Goal: Find specific page/section: Find specific page/section

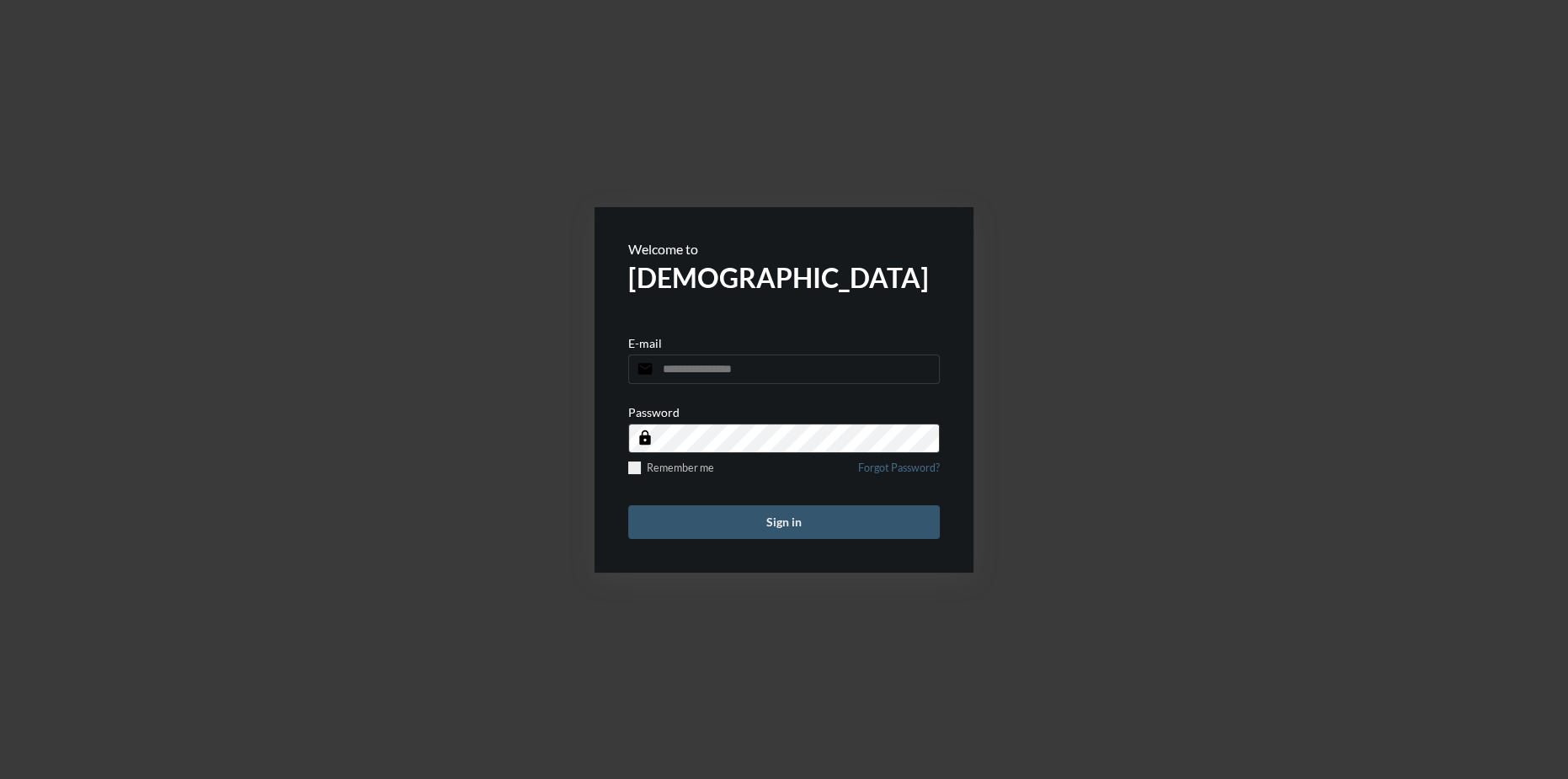
type input "**********"
click at [769, 514] on button "Sign in" at bounding box center [784, 521] width 311 height 33
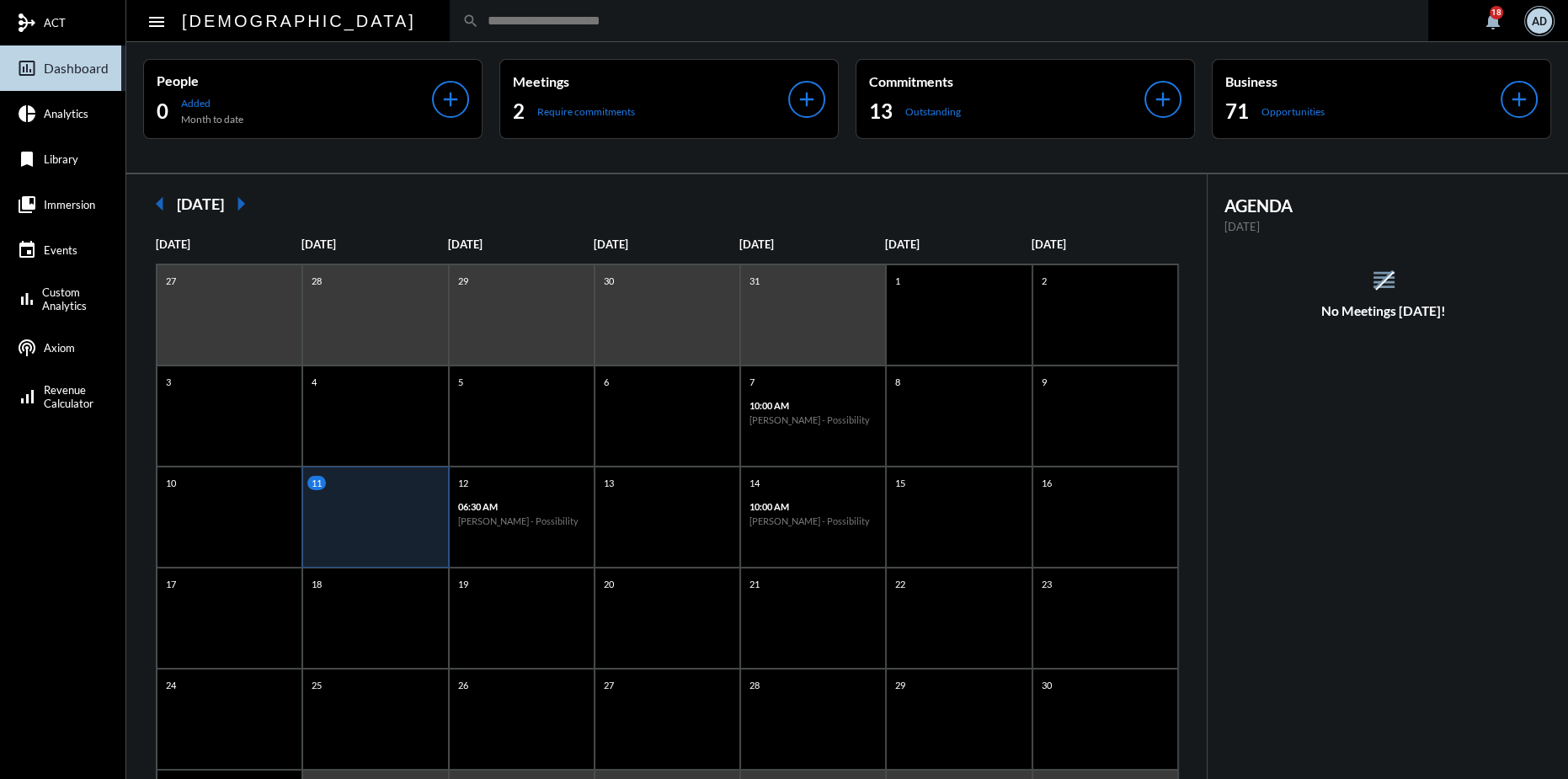
click at [479, 17] on input "text" at bounding box center [948, 20] width 937 height 15
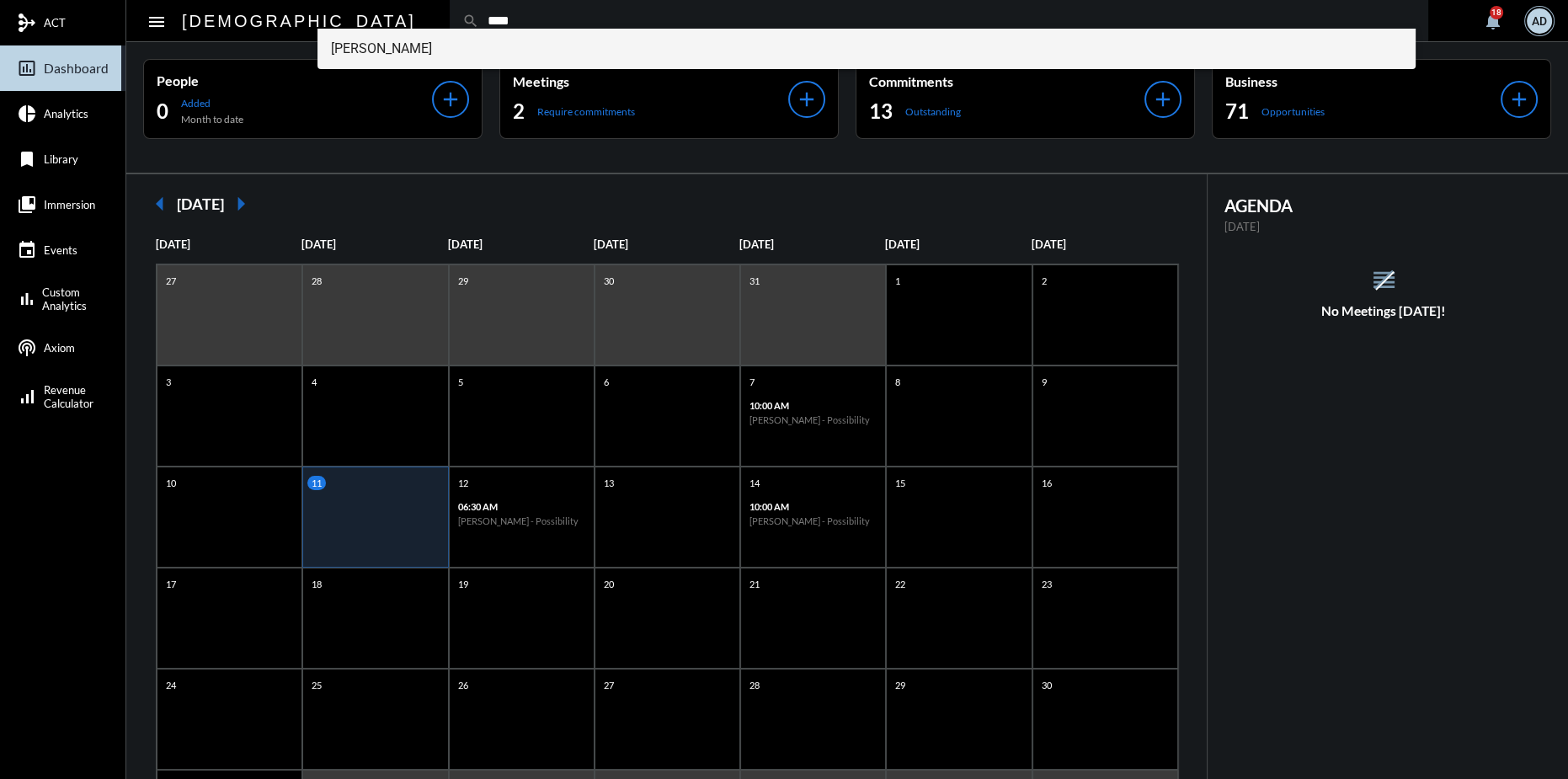
type input "****"
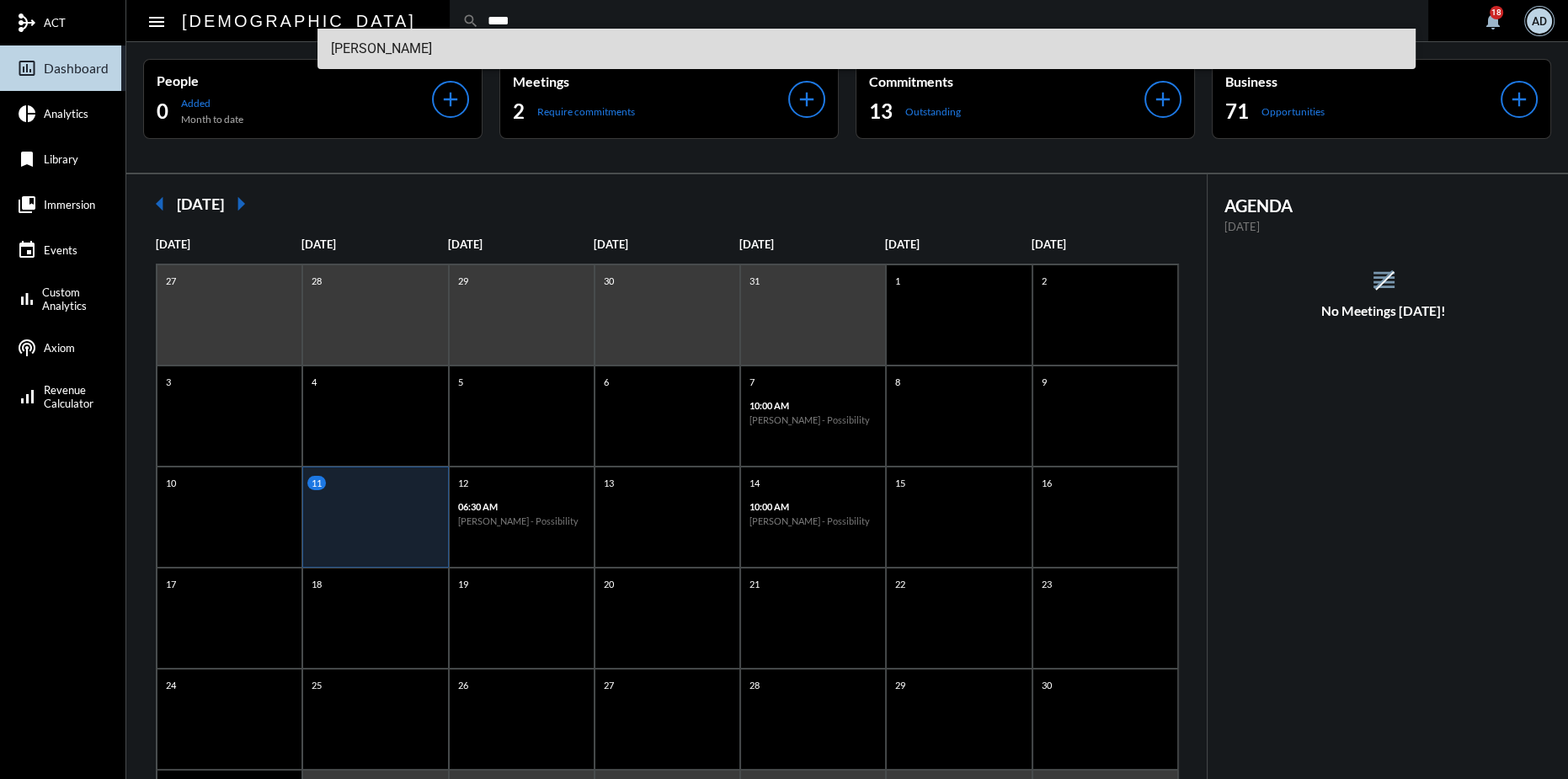
click at [382, 51] on span "[PERSON_NAME]" at bounding box center [867, 49] width 1071 height 40
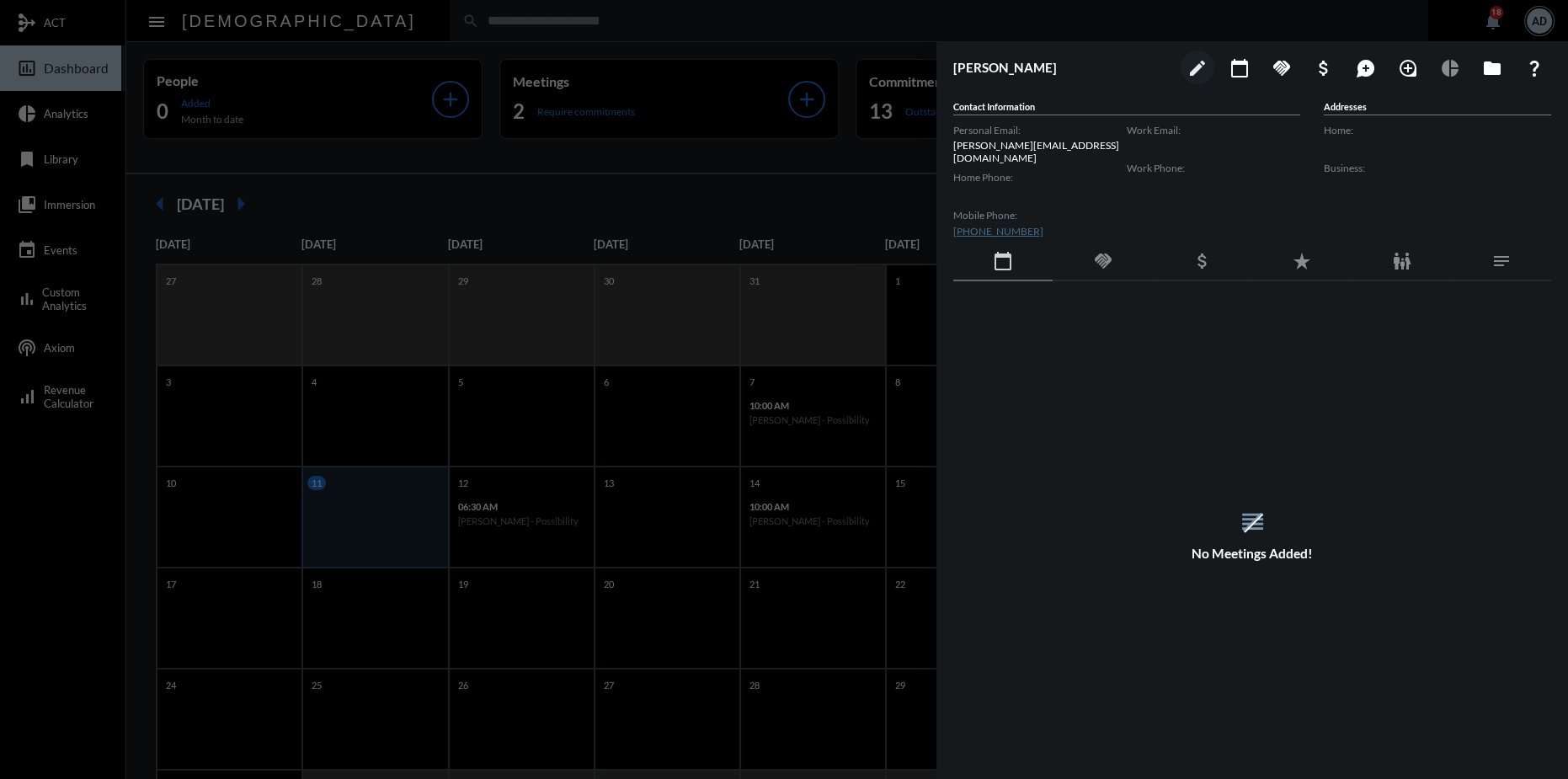
click at [436, 26] on div at bounding box center [784, 389] width 1568 height 779
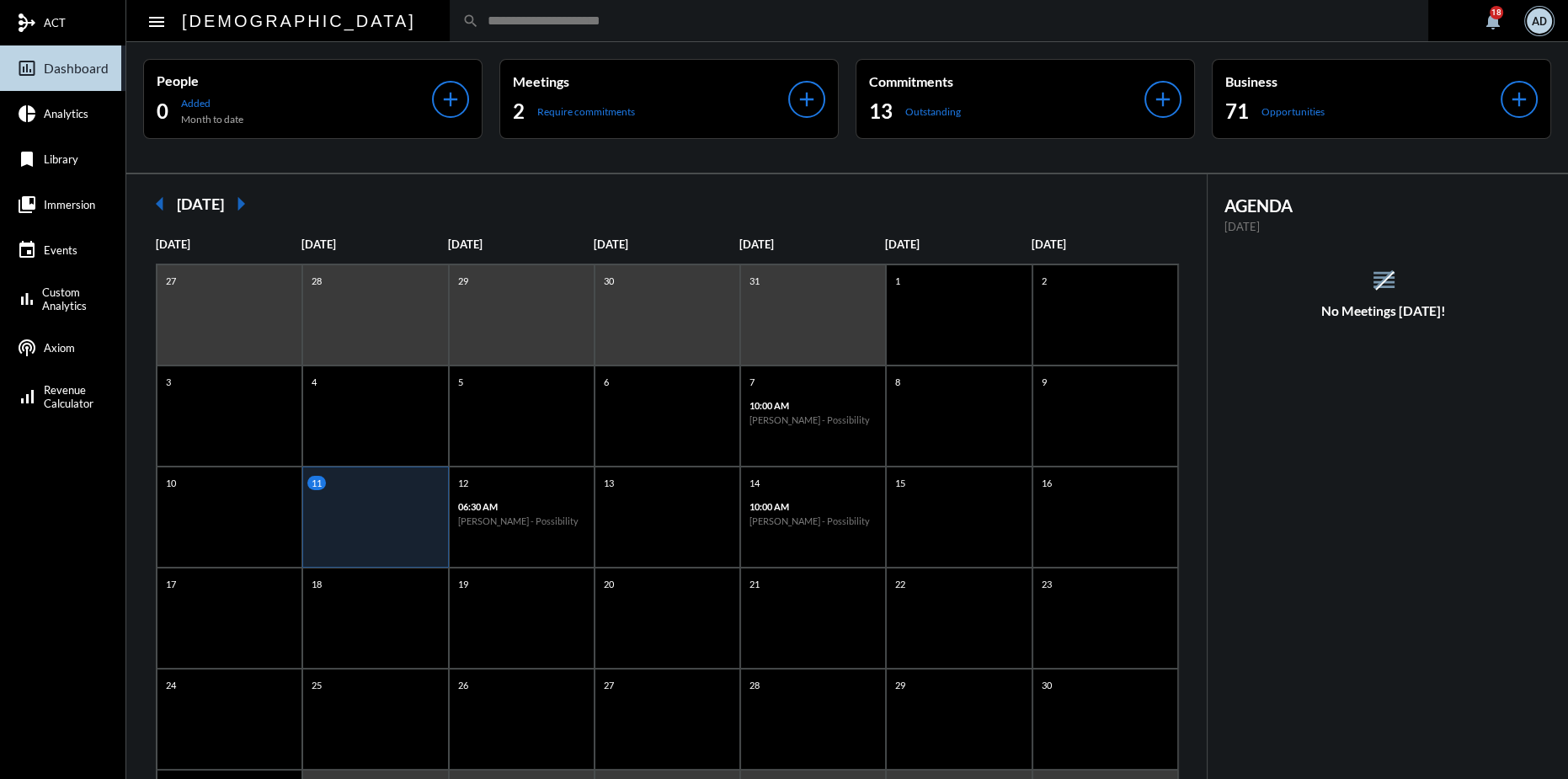
click at [479, 24] on input "text" at bounding box center [948, 20] width 937 height 15
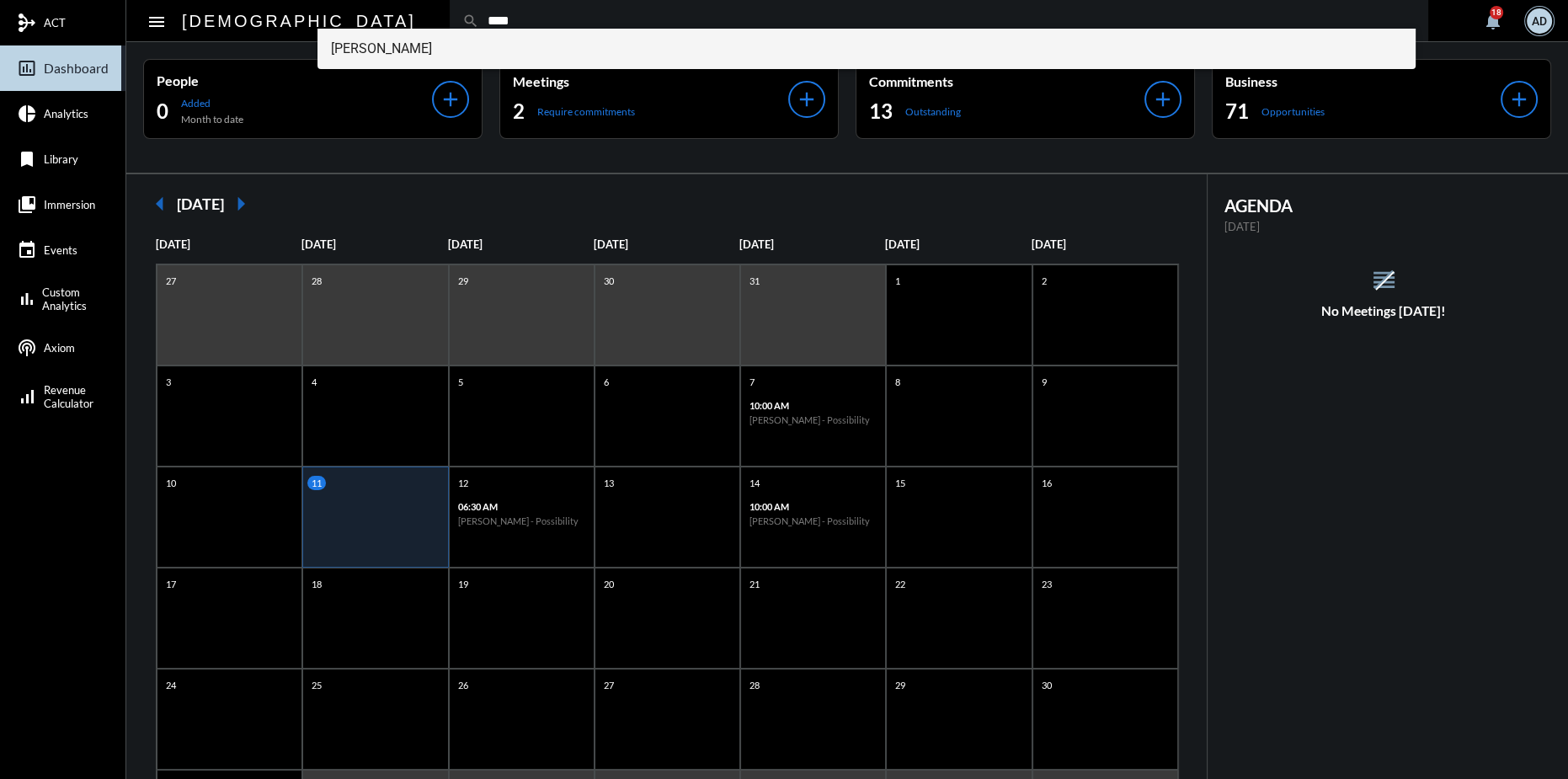
type input "****"
click at [400, 45] on span "[PERSON_NAME]" at bounding box center [867, 49] width 1071 height 40
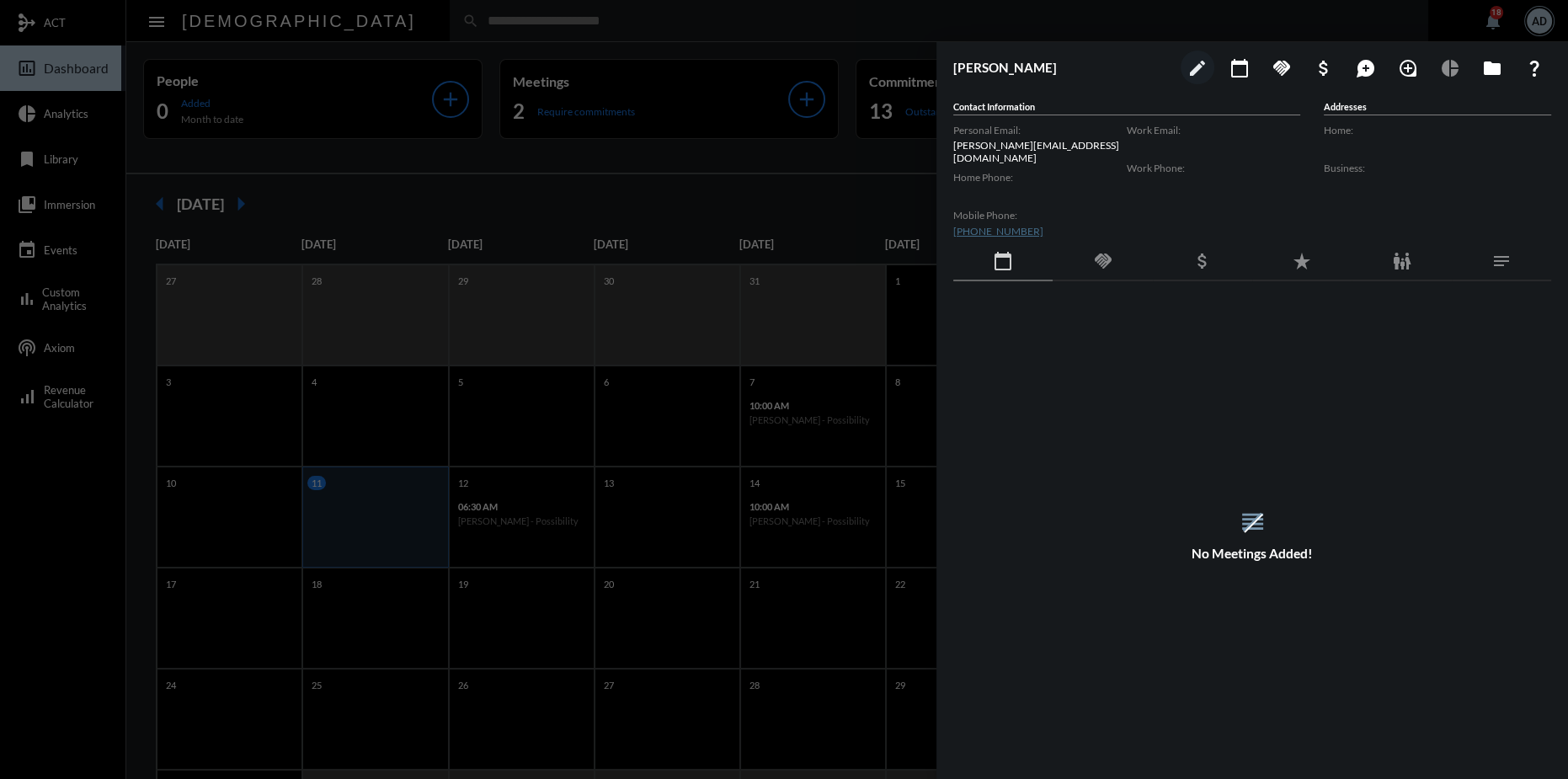
click at [1483, 68] on mat-icon "folder" at bounding box center [1493, 68] width 20 height 20
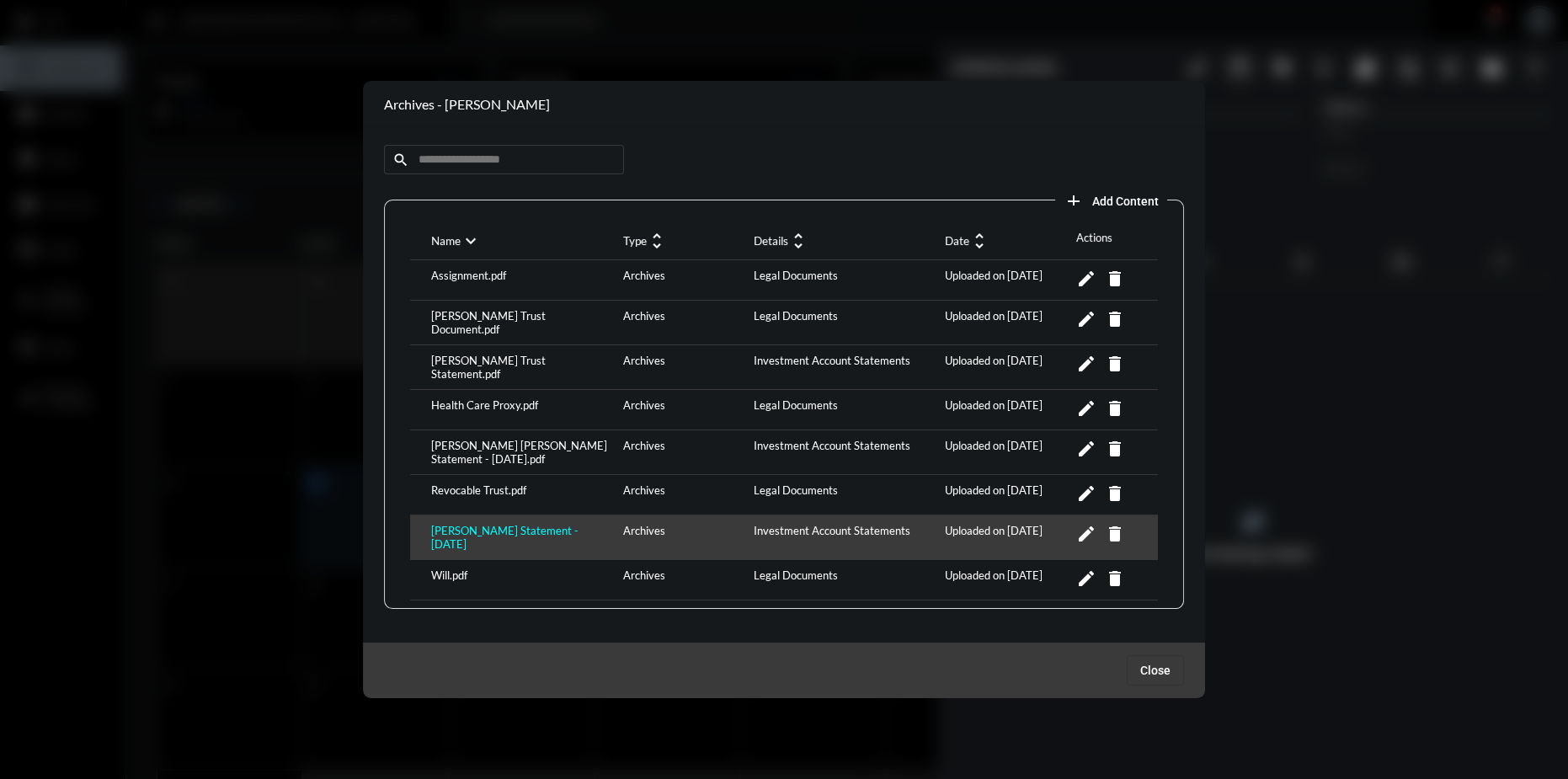
scroll to position [15, 0]
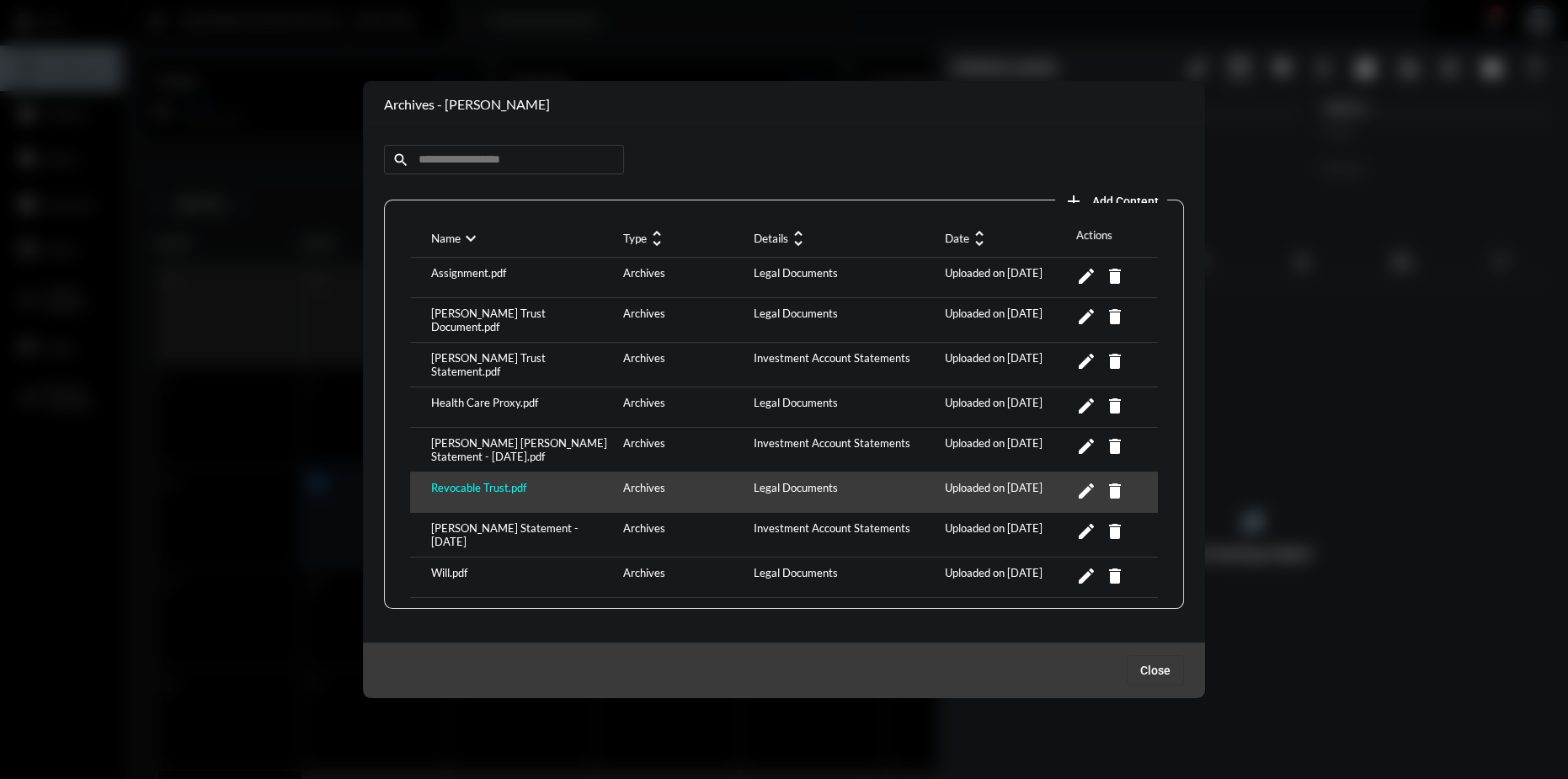
click at [481, 485] on div "Revocable Trust.pdf" at bounding box center [523, 492] width 192 height 23
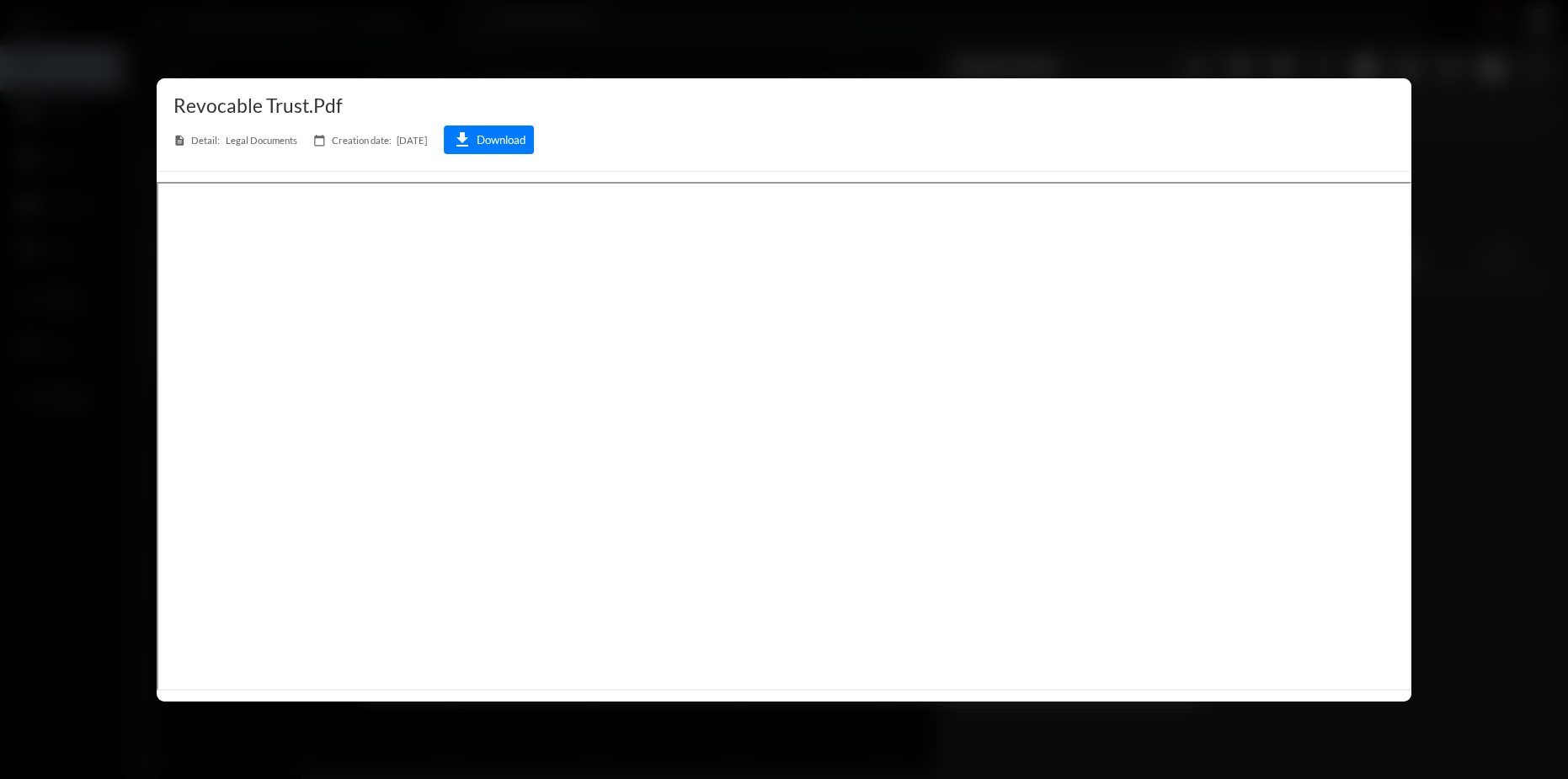
click at [1488, 44] on div at bounding box center [784, 389] width 1568 height 779
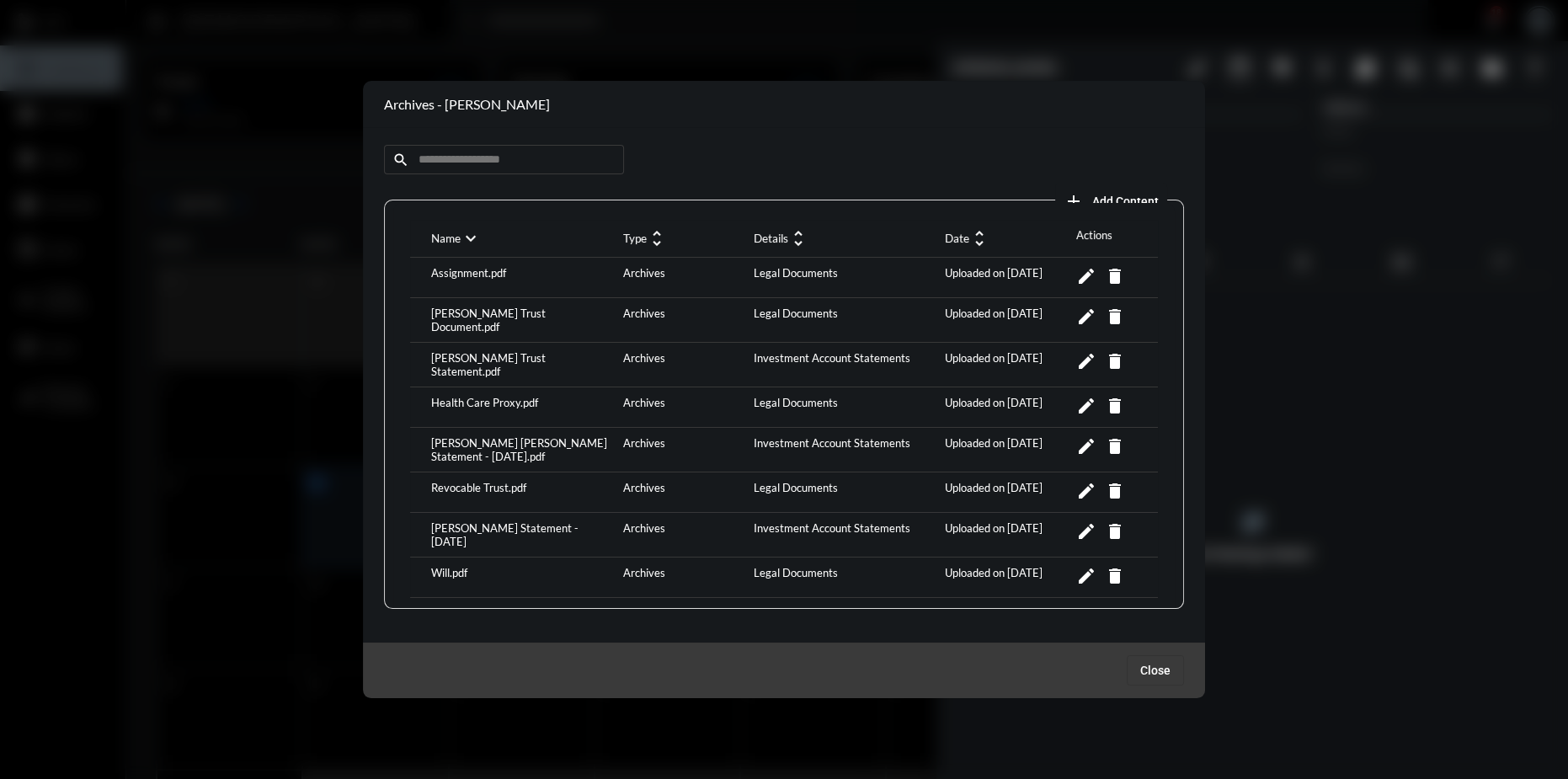
click at [530, 22] on div at bounding box center [784, 389] width 1568 height 779
drag, startPoint x: 1163, startPoint y: 224, endPoint x: 1163, endPoint y: 233, distance: 9.0
click at [1163, 227] on div "Name expand_more Type unfold_more Details unfold_more Date unfold_more Actions …" at bounding box center [784, 409] width 781 height 412
click at [1155, 667] on span "Close" at bounding box center [1156, 671] width 31 height 14
